Goal: Task Accomplishment & Management: Complete application form

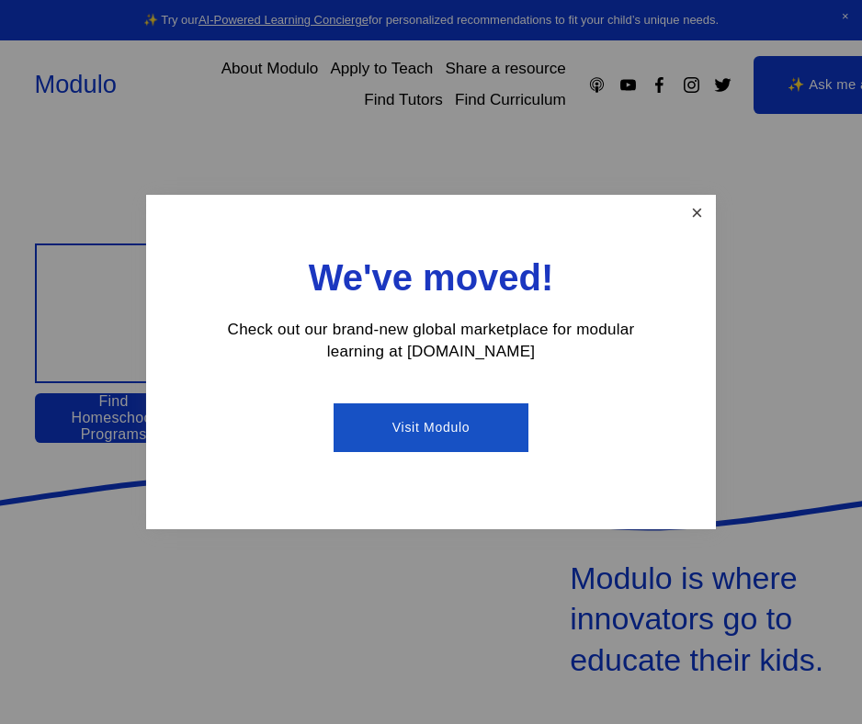
click at [695, 214] on link "Close" at bounding box center [697, 214] width 32 height 32
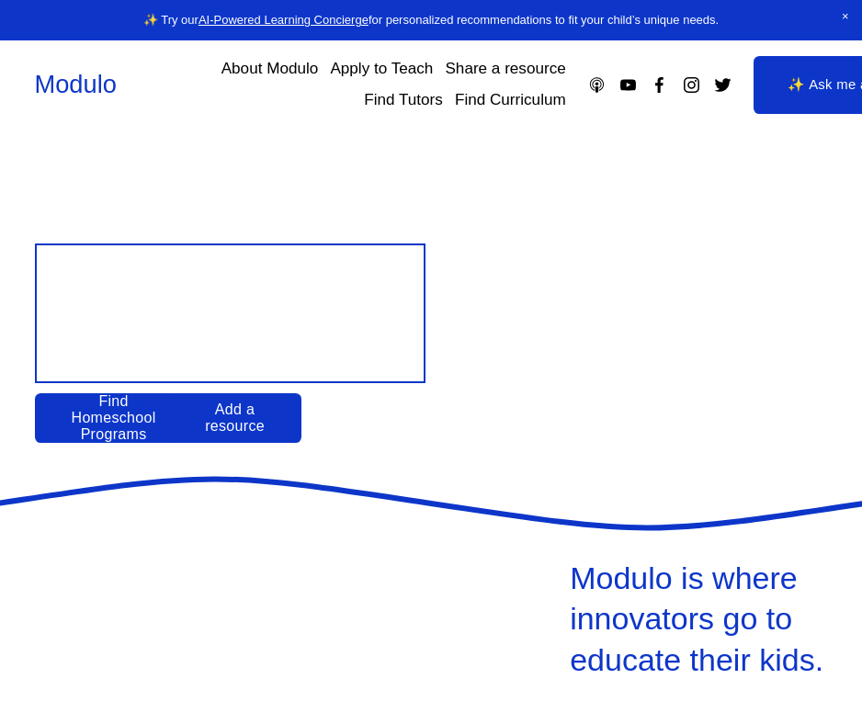
click at [360, 71] on link "Apply to Teach" at bounding box center [381, 68] width 103 height 31
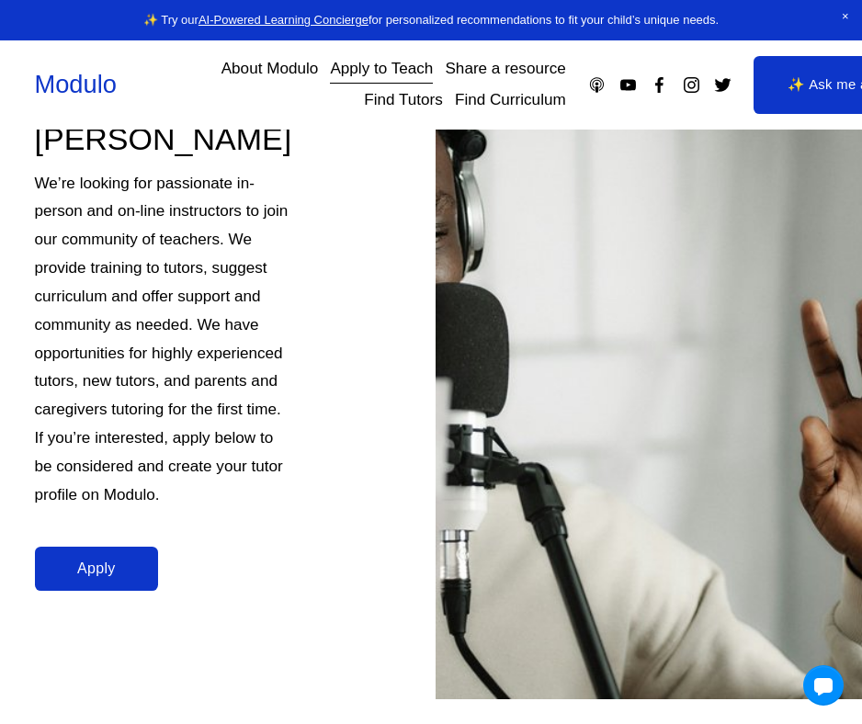
scroll to position [420, 0]
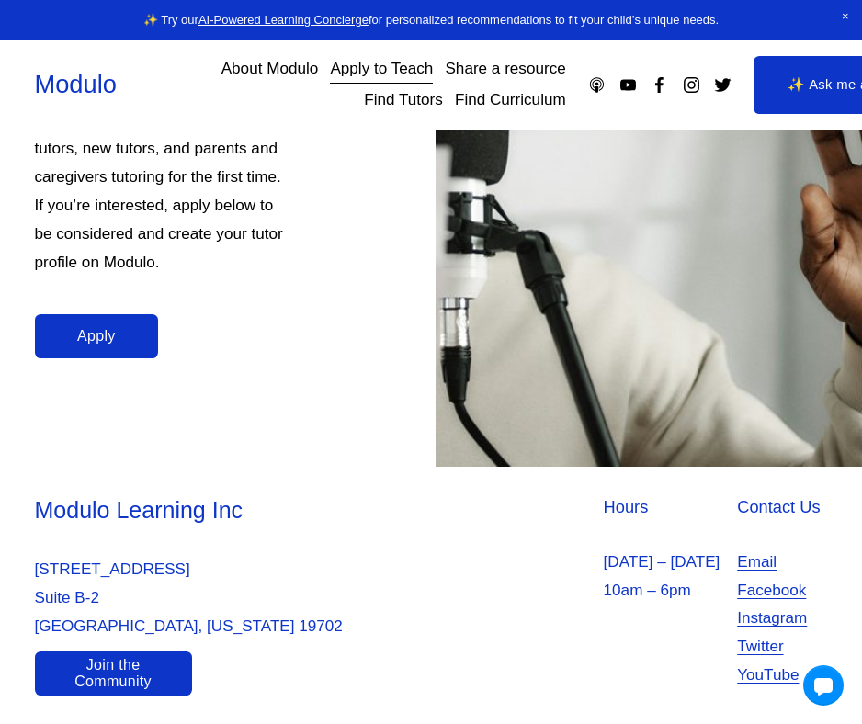
click at [109, 338] on link "Apply" at bounding box center [97, 336] width 124 height 44
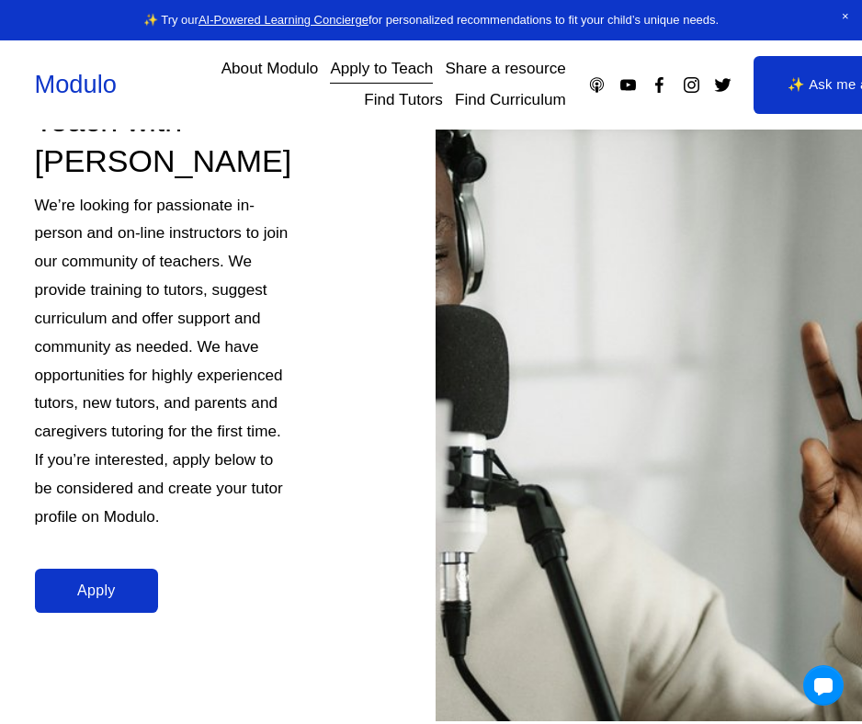
scroll to position [0, 0]
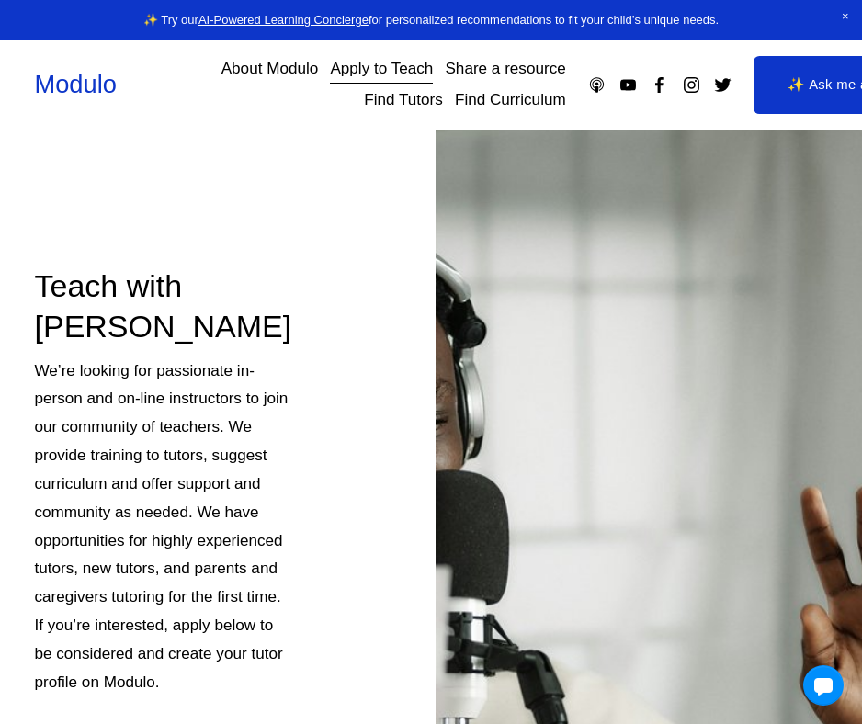
click at [278, 71] on link "About Modulo" at bounding box center [269, 68] width 97 height 31
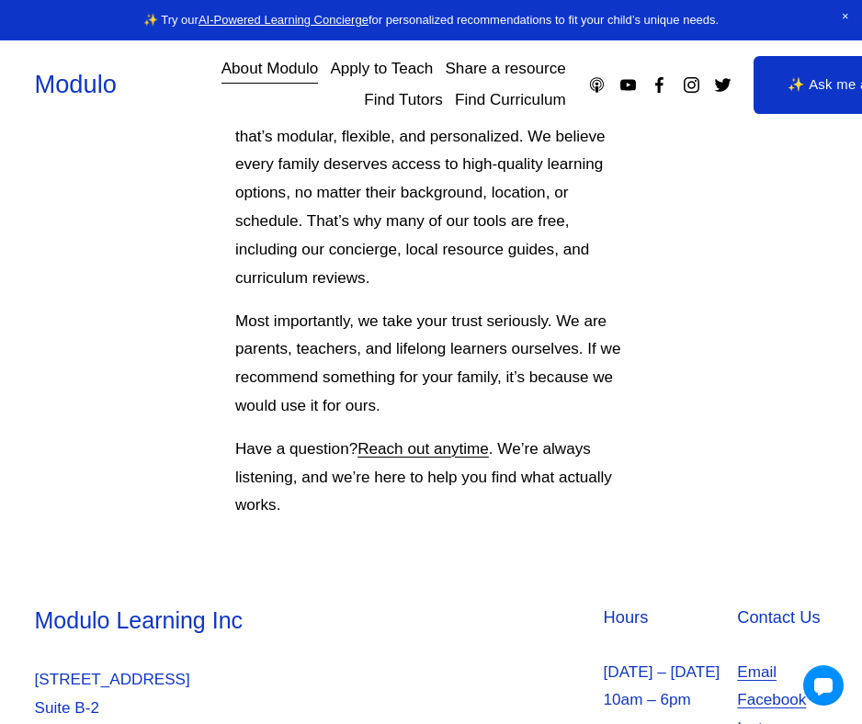
scroll to position [1708, 0]
